Goal: Navigation & Orientation: Find specific page/section

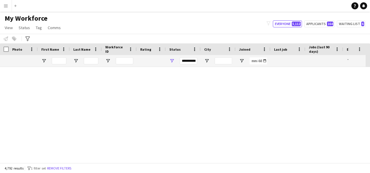
scroll to position [11029, 0]
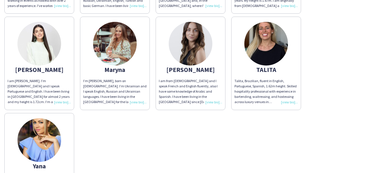
scroll to position [27, 0]
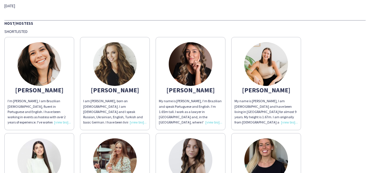
click at [289, 123] on div "My name is [PERSON_NAME], I am [DEMOGRAPHIC_DATA] and have been living in [GEOG…" at bounding box center [266, 111] width 63 height 26
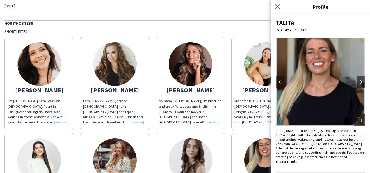
scroll to position [58, 0]
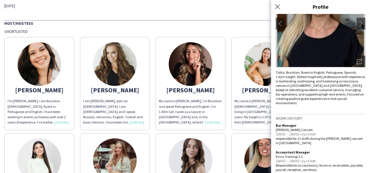
click at [235, 112] on div "My name is [PERSON_NAME], I am [DEMOGRAPHIC_DATA] and have been living in [GEOG…" at bounding box center [266, 111] width 63 height 26
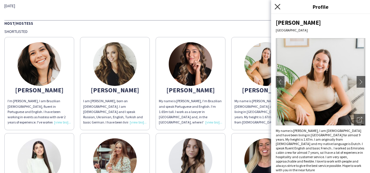
click at [278, 8] on icon "Close pop-in" at bounding box center [278, 7] width 6 height 6
